Goal: Task Accomplishment & Management: Use online tool/utility

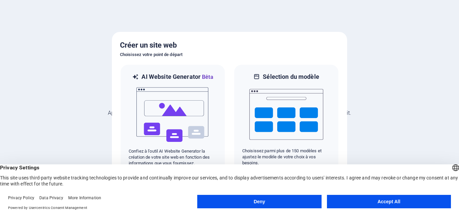
click at [386, 205] on button "Accept All" at bounding box center [389, 201] width 124 height 13
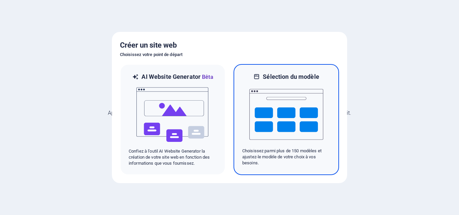
click at [269, 150] on p "Choisissez parmi plus de 150 modèles et ajustez-le modèle de votre choix à vos …" at bounding box center [286, 157] width 88 height 18
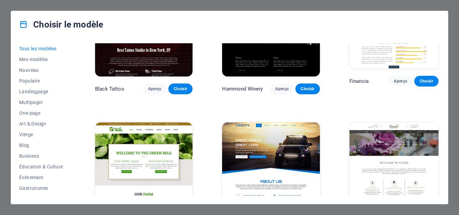
scroll to position [3829, 0]
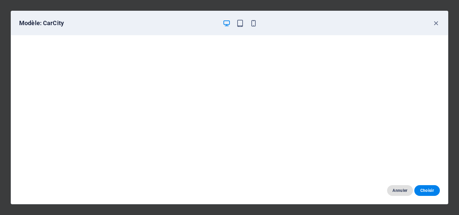
click at [392, 190] on span "Annuler" at bounding box center [399, 190] width 15 height 5
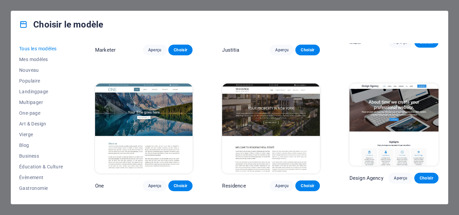
scroll to position [5576, 0]
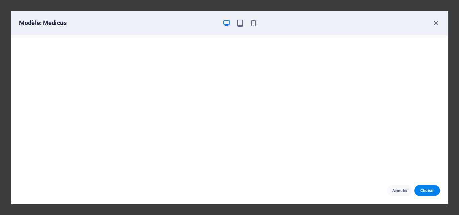
scroll to position [2, 0]
click at [400, 190] on span "Annuler" at bounding box center [399, 190] width 15 height 5
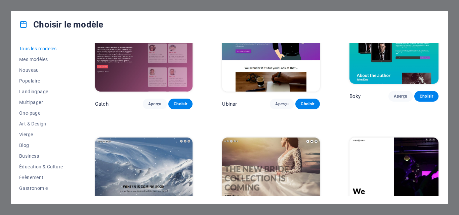
scroll to position [7109, 0]
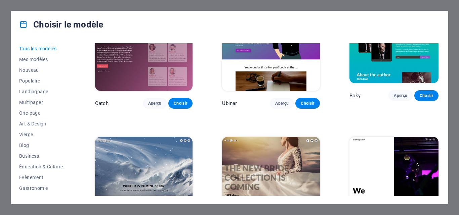
click at [450, 24] on div "Choisir le modèle Tous les modèles Mes modèles Nouveau Populaire Landingpage Mu…" at bounding box center [229, 107] width 459 height 215
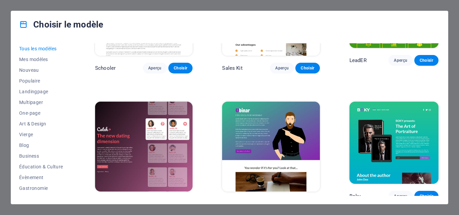
click at [23, 24] on icon at bounding box center [23, 24] width 9 height 9
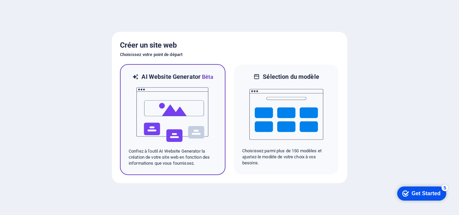
click at [196, 127] on img at bounding box center [173, 114] width 74 height 67
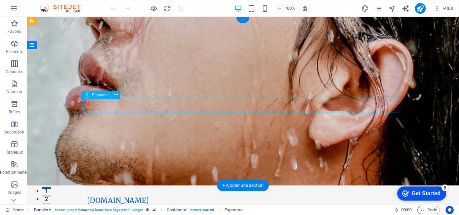
select select "px"
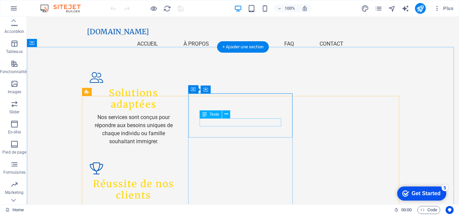
scroll to position [705, 0]
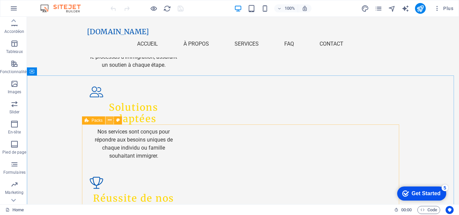
click at [107, 120] on button at bounding box center [109, 121] width 8 height 8
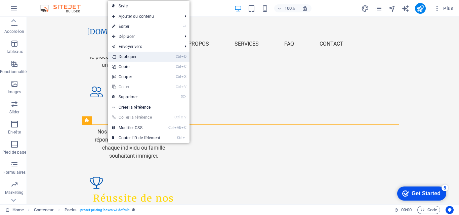
click at [137, 59] on link "Ctrl D Dupliquer" at bounding box center [136, 57] width 56 height 10
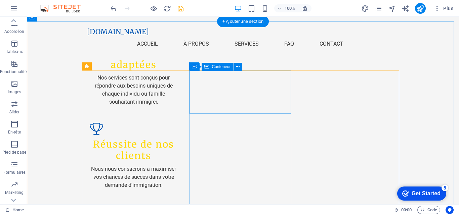
scroll to position [692, 0]
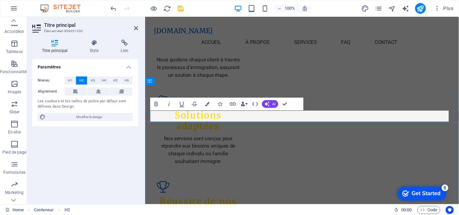
scroll to position [701, 0]
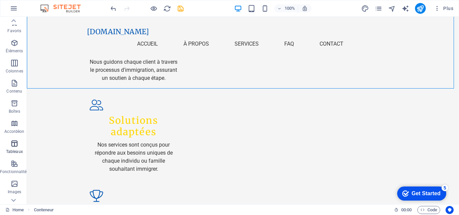
scroll to position [0, 0]
click at [10, 11] on icon "button" at bounding box center [14, 8] width 8 height 8
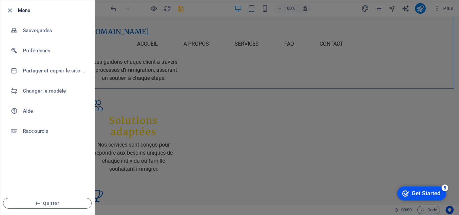
click at [117, 56] on div at bounding box center [229, 107] width 459 height 215
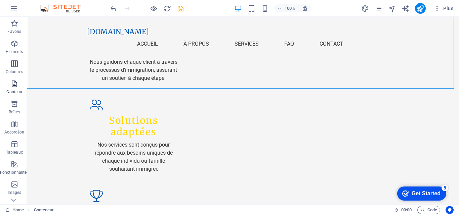
click at [15, 83] on icon "button" at bounding box center [14, 84] width 8 height 8
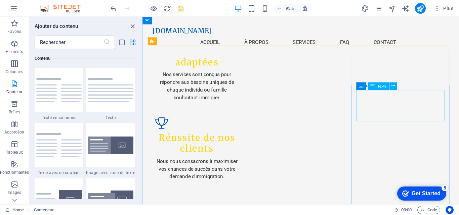
scroll to position [802, 0]
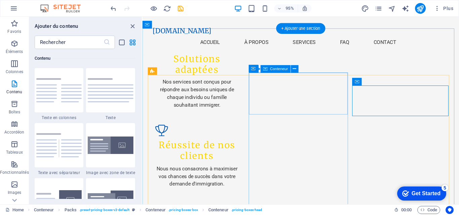
scroll to position [735, 0]
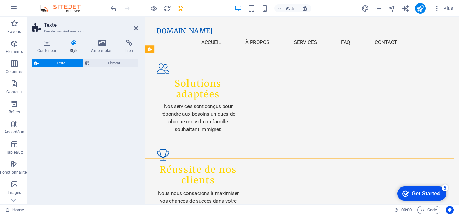
select select "preset-text-v2-default"
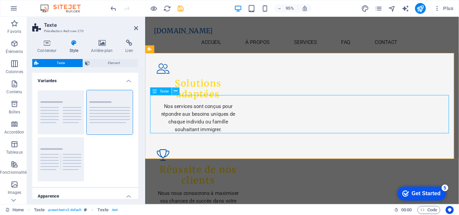
click at [174, 91] on icon at bounding box center [175, 91] width 3 height 7
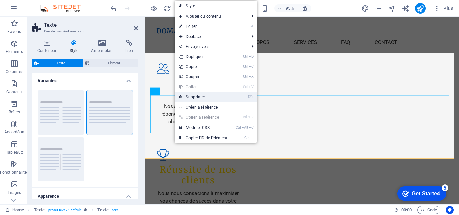
click at [193, 95] on link "⌦ Supprimer" at bounding box center [203, 97] width 56 height 10
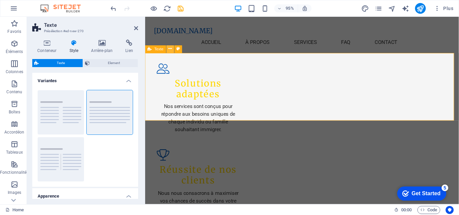
click at [171, 50] on icon at bounding box center [170, 49] width 3 height 7
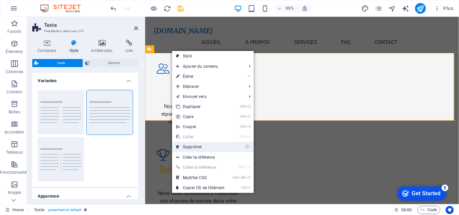
click at [205, 146] on link "⌦ Supprimer" at bounding box center [200, 147] width 56 height 10
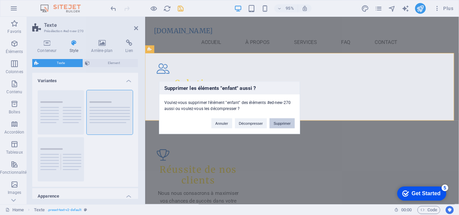
click at [272, 124] on button "Supprimer" at bounding box center [281, 123] width 25 height 10
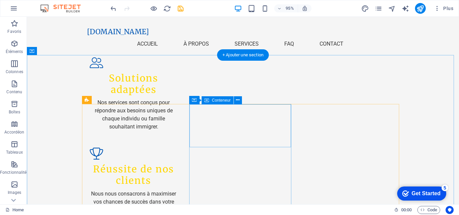
scroll to position [726, 0]
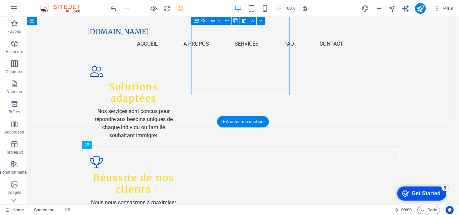
scroll to position [659, 0]
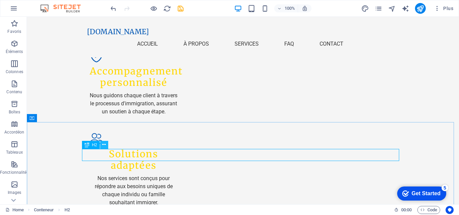
click at [103, 145] on icon at bounding box center [104, 144] width 4 height 7
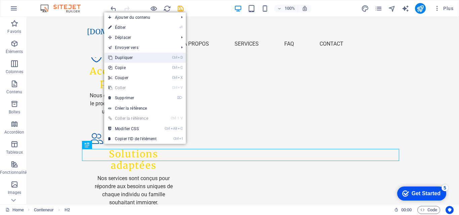
click at [130, 57] on link "Ctrl D Dupliquer" at bounding box center [132, 58] width 56 height 10
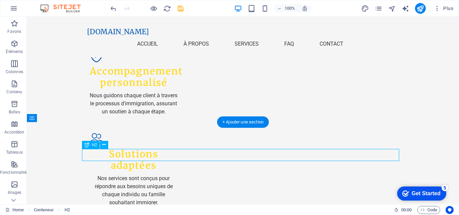
drag, startPoint x: 215, startPoint y: 156, endPoint x: 100, endPoint y: 163, distance: 114.8
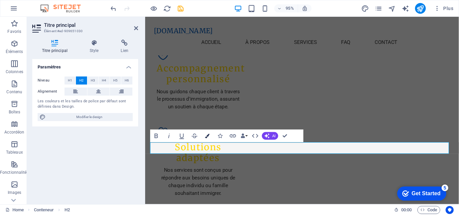
scroll to position [0, 458]
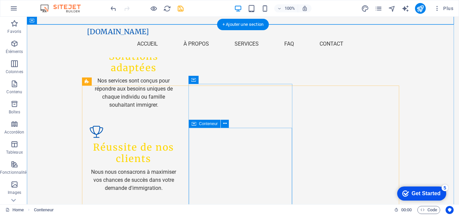
scroll to position [759, 0]
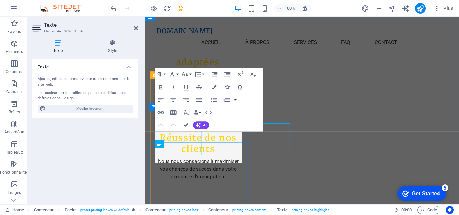
scroll to position [768, 0]
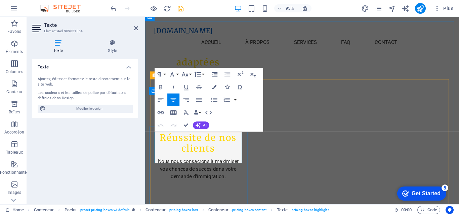
drag, startPoint x: 217, startPoint y: 147, endPoint x: 218, endPoint y: 162, distance: 14.1
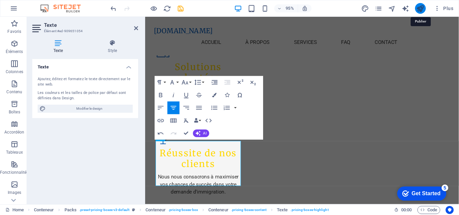
click at [421, 5] on icon "publish" at bounding box center [420, 9] width 8 height 8
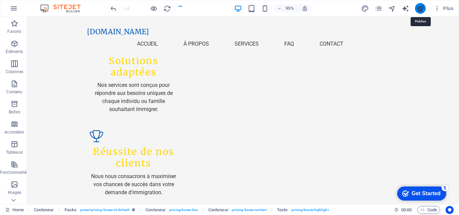
scroll to position [743, 0]
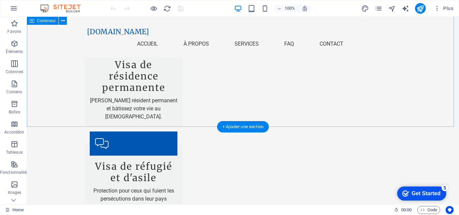
scroll to position [1276, 0]
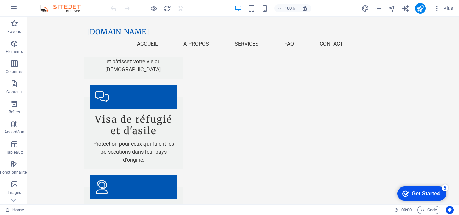
click at [424, 192] on div "Get Started" at bounding box center [425, 194] width 29 height 6
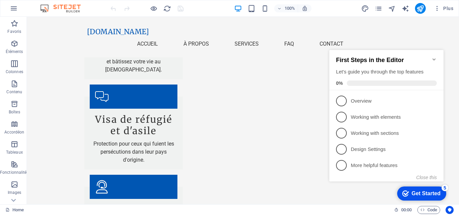
click at [424, 192] on div "Get Started" at bounding box center [425, 194] width 29 height 6
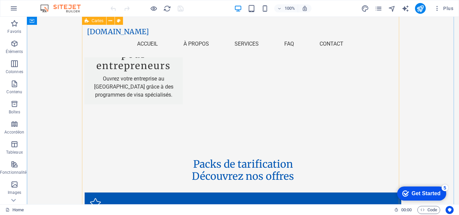
scroll to position [1444, 0]
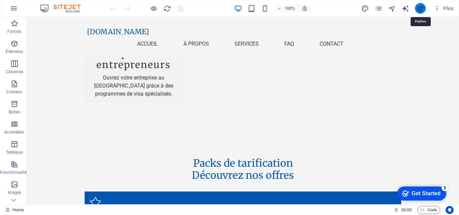
click at [422, 11] on icon "publish" at bounding box center [420, 9] width 8 height 8
